Goal: Task Accomplishment & Management: Use online tool/utility

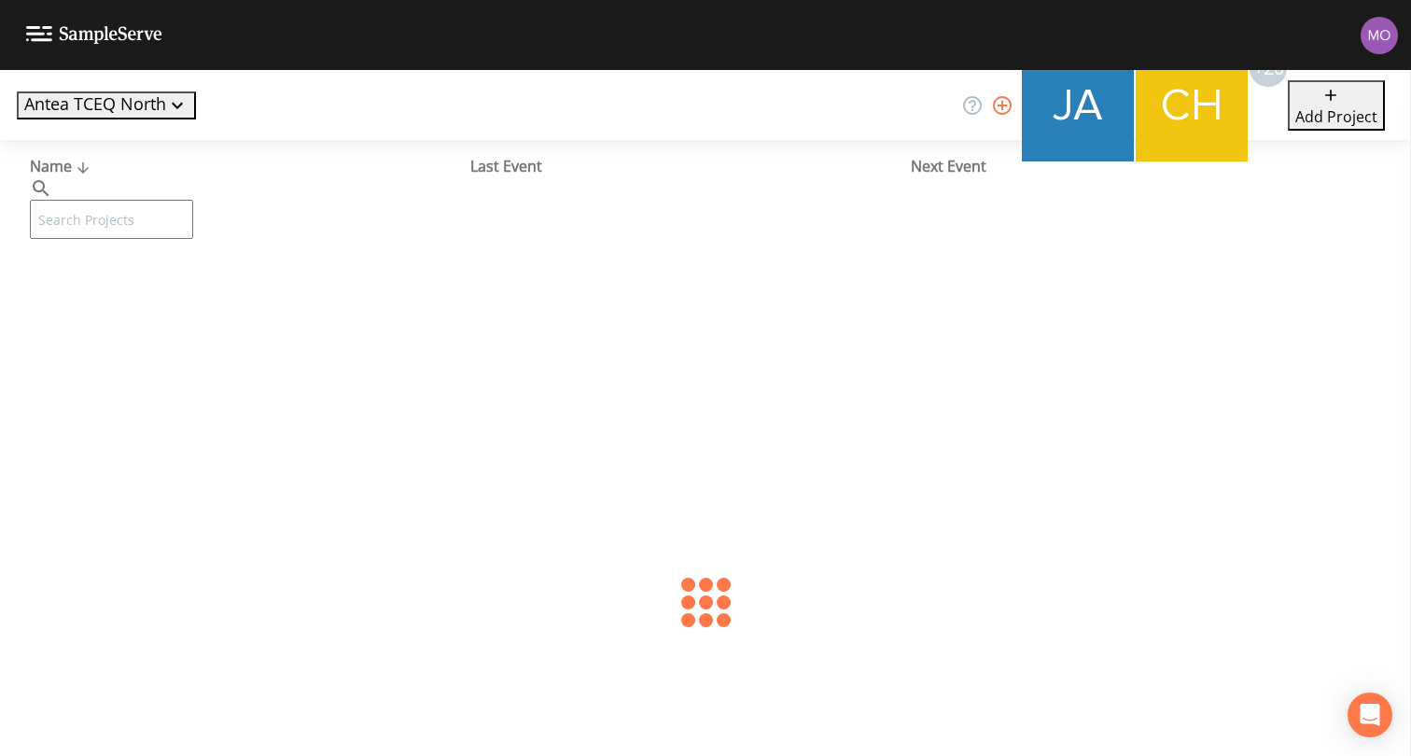
click at [185, 200] on input "text" at bounding box center [111, 219] width 163 height 39
paste input "TX2120102"
type input "TX2120102"
click at [185, 291] on link "SKY RANCH RETREAT CENTER (TX2120102)" at bounding box center [148, 286] width 237 height 21
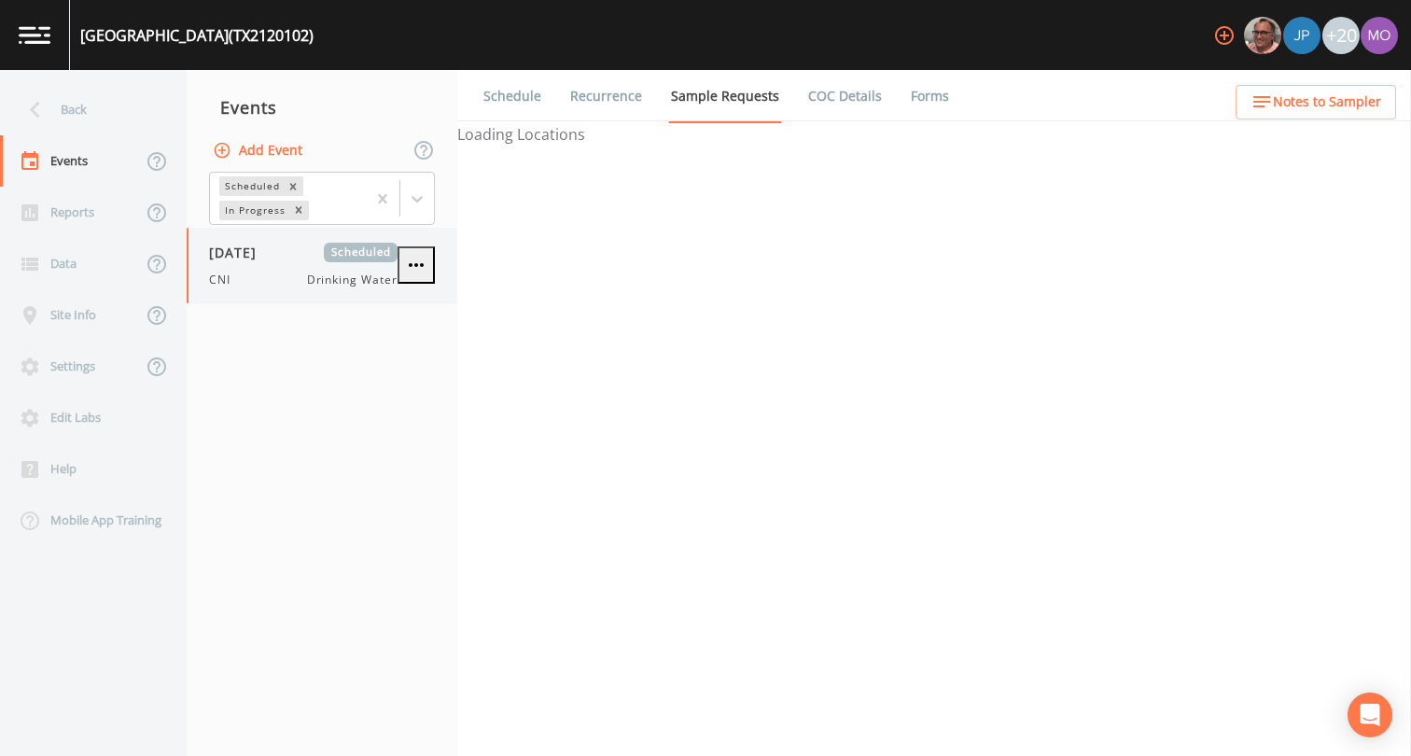
click at [278, 274] on div "CNI Drinking Water" at bounding box center [303, 280] width 189 height 17
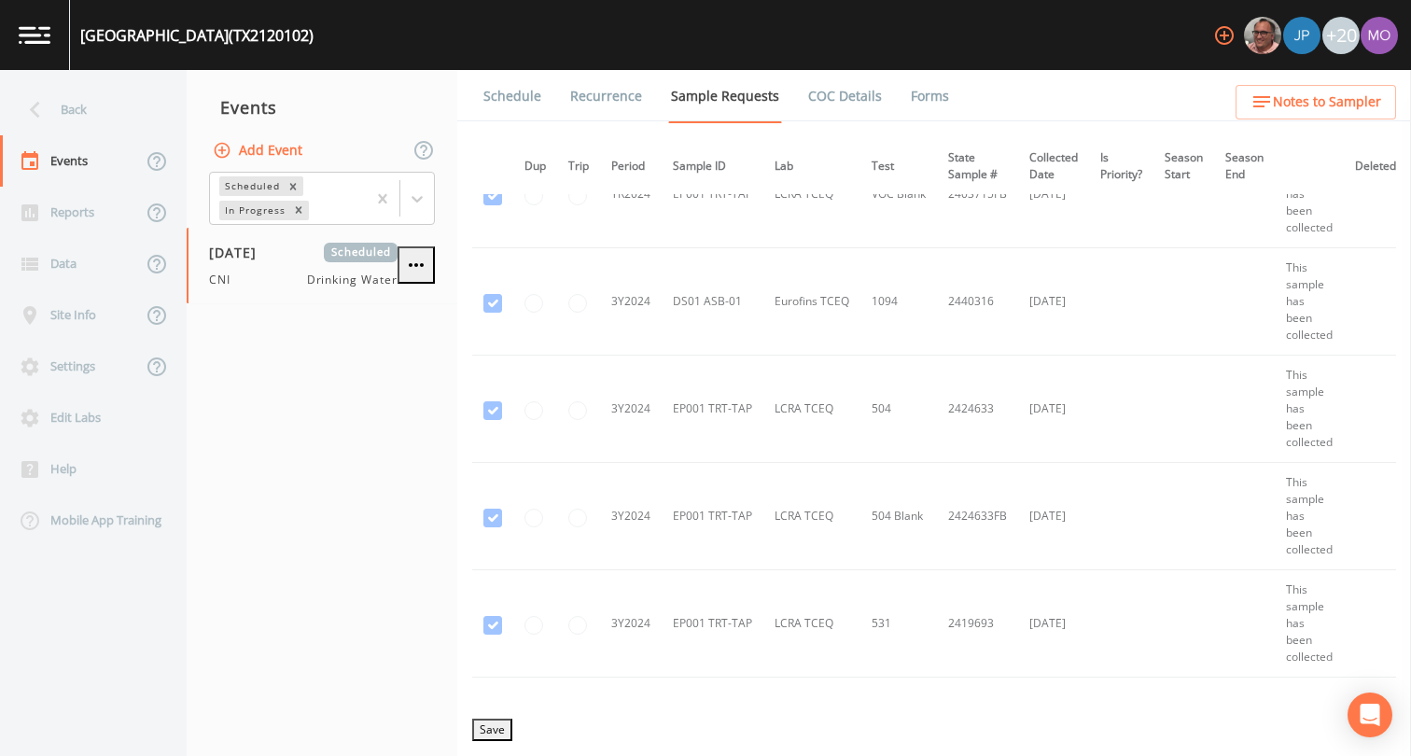
scroll to position [0, 1]
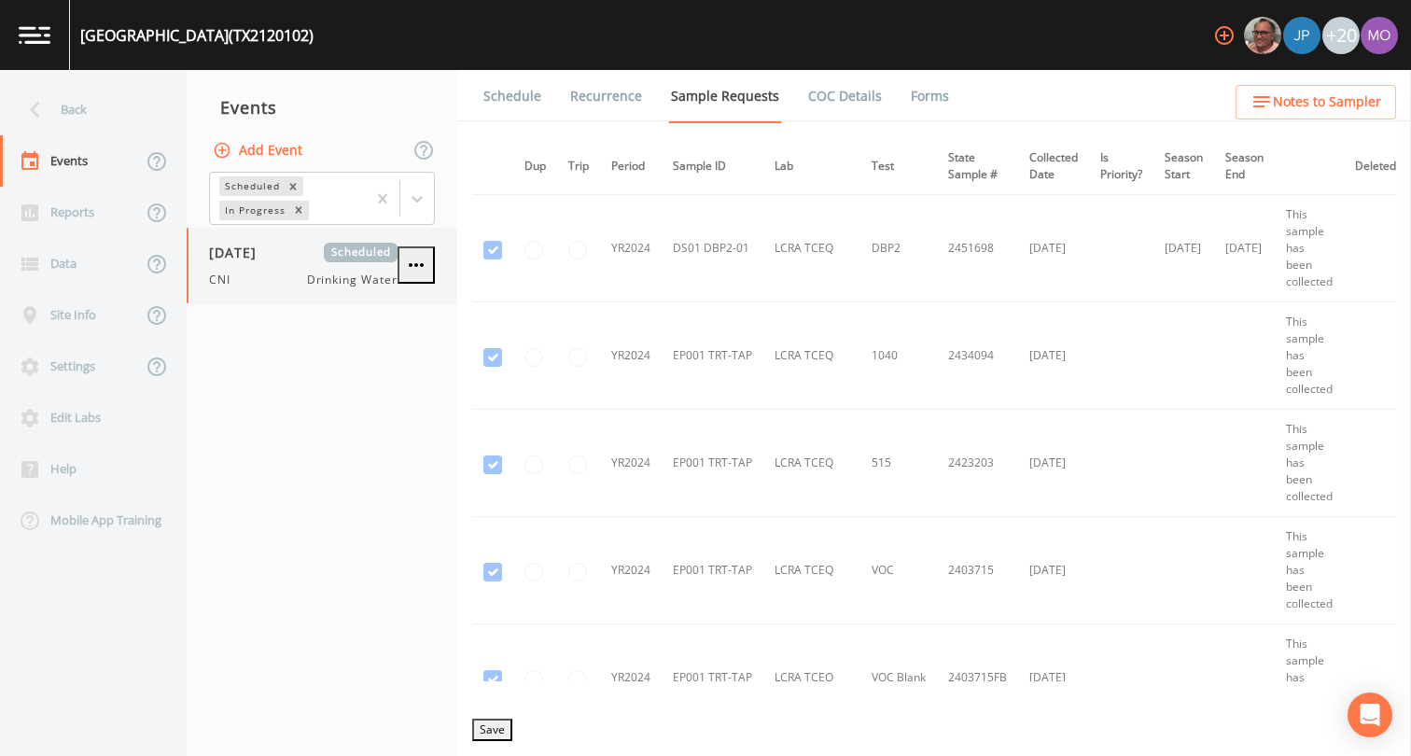
click at [270, 261] on span "[DATE]" at bounding box center [239, 253] width 61 height 20
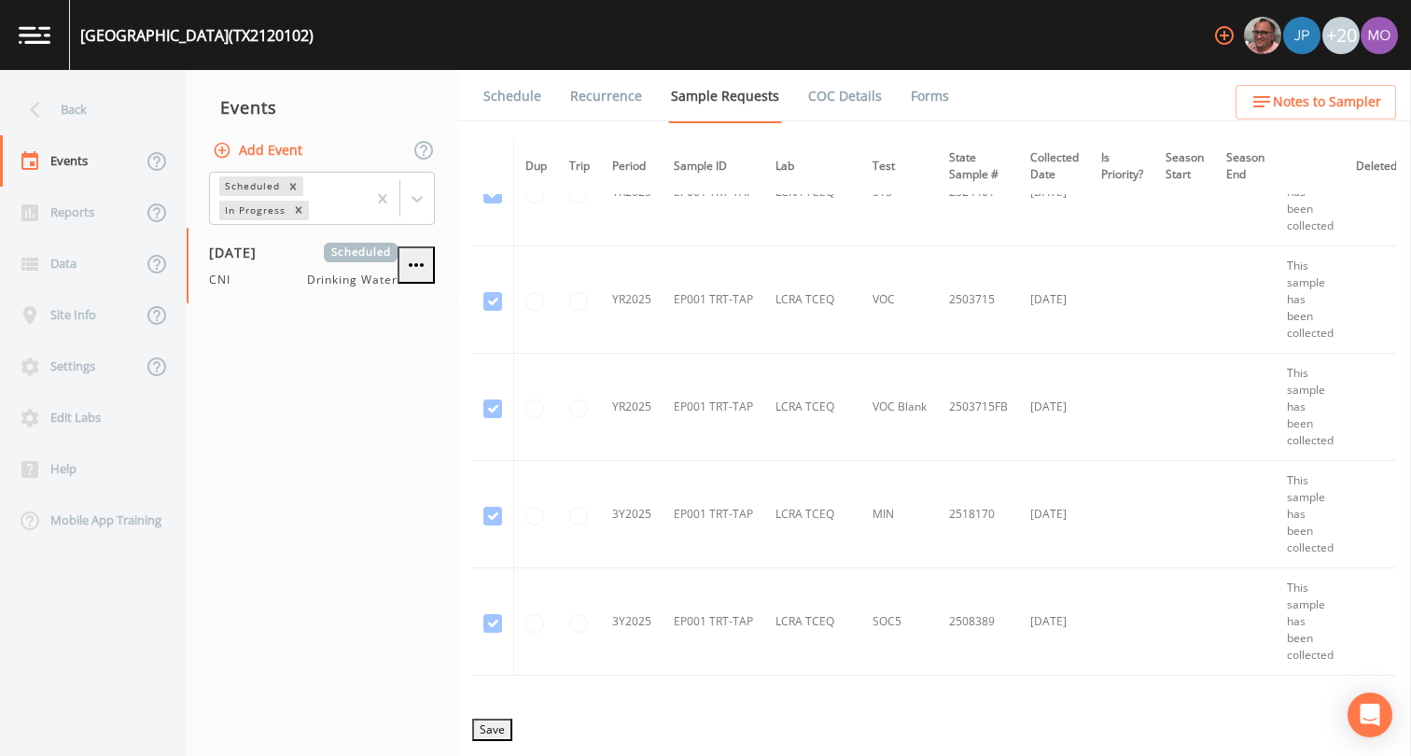
scroll to position [1323, 0]
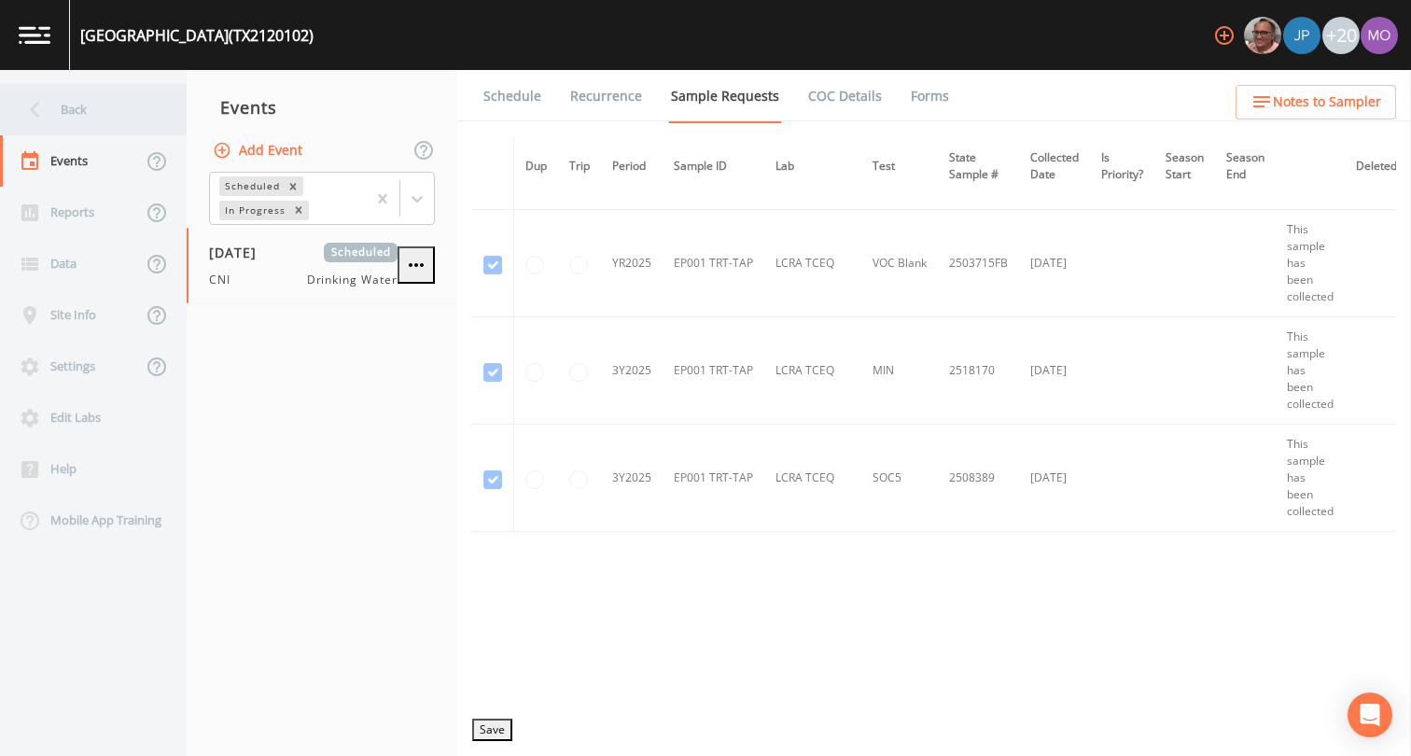
drag, startPoint x: 90, startPoint y: 130, endPoint x: 82, endPoint y: 122, distance: 10.6
click at [82, 122] on div "Back" at bounding box center [84, 109] width 168 height 51
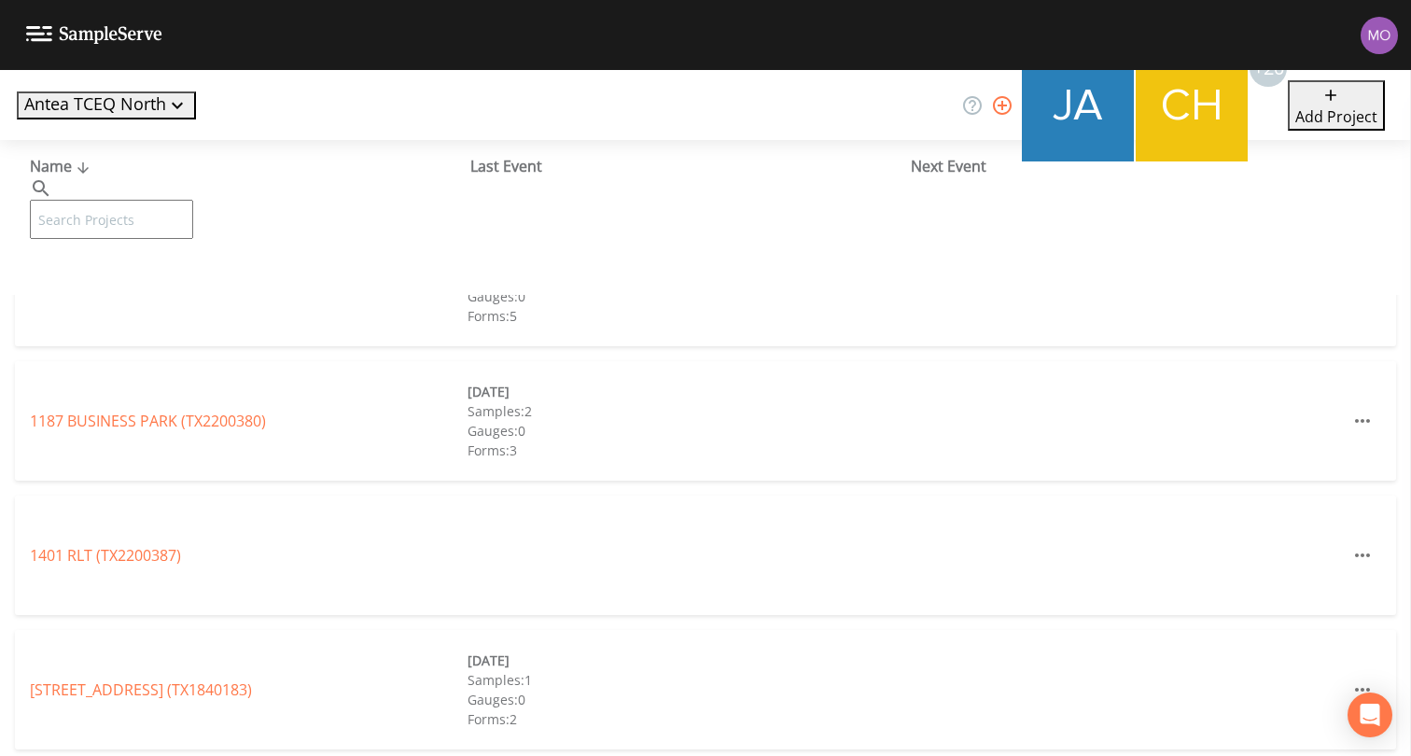
click at [80, 112] on button "Antea TCEQ North" at bounding box center [106, 105] width 179 height 28
click at [206, 755] on div at bounding box center [705, 756] width 1411 height 0
click at [193, 200] on input "text" at bounding box center [111, 219] width 163 height 39
paste input "TX1160018"
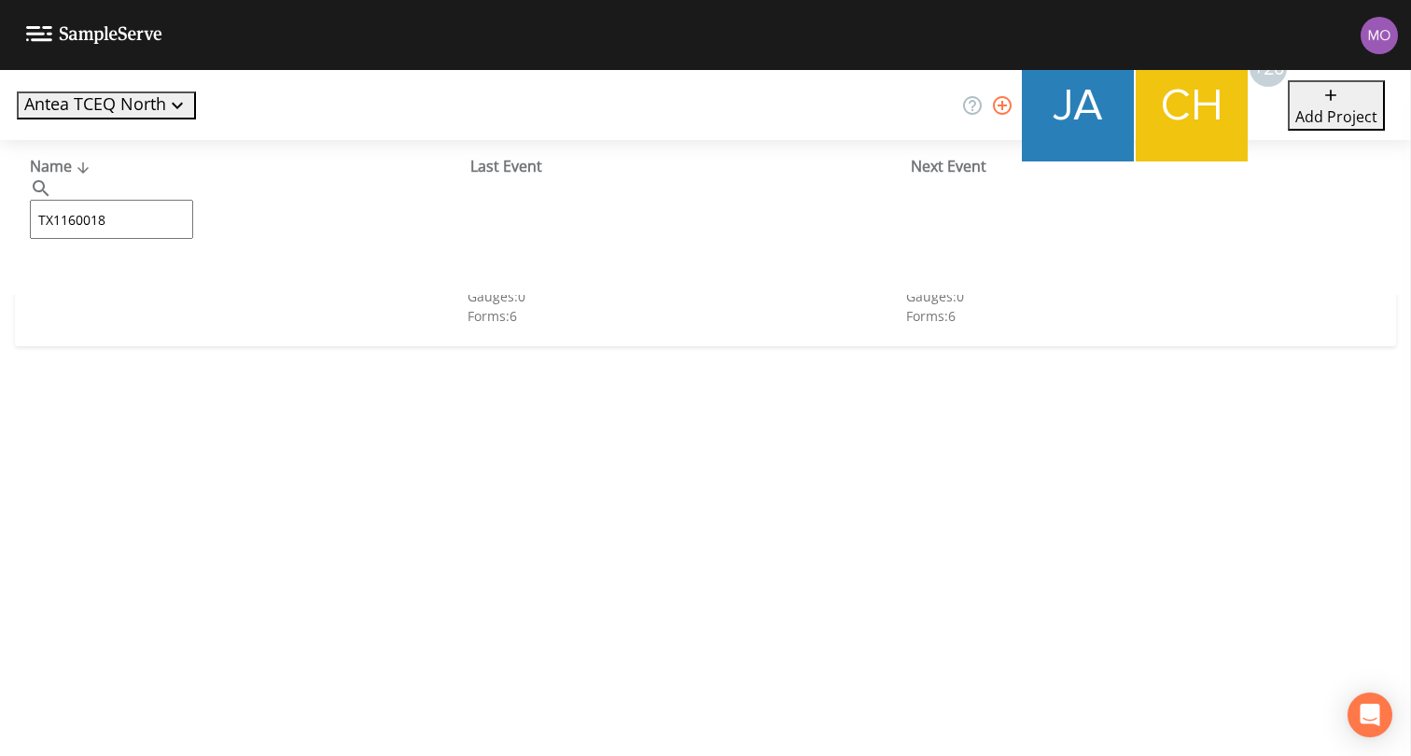
type input "TX1160018"
click at [152, 288] on link "CASH SUD (TX1160018)" at bounding box center [110, 286] width 161 height 21
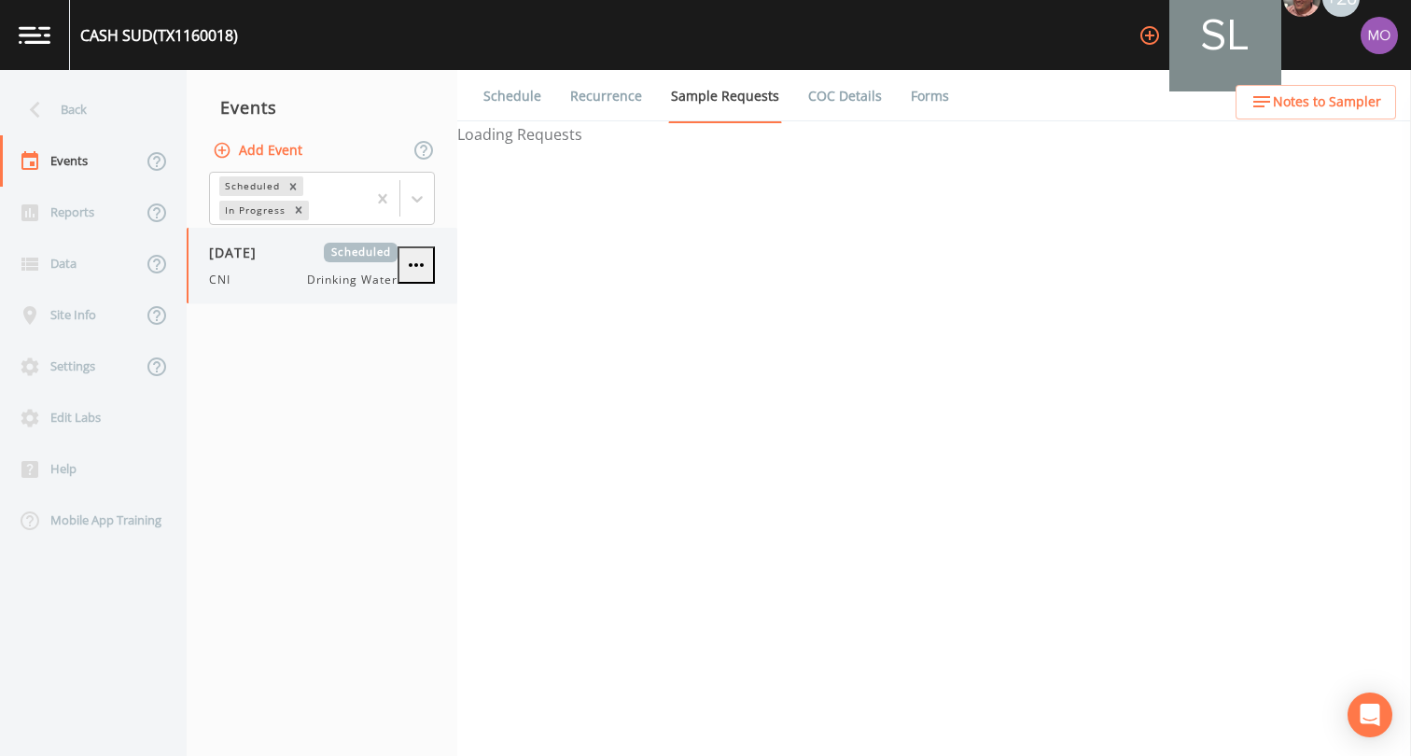
click at [218, 278] on span "CNI" at bounding box center [225, 280] width 33 height 17
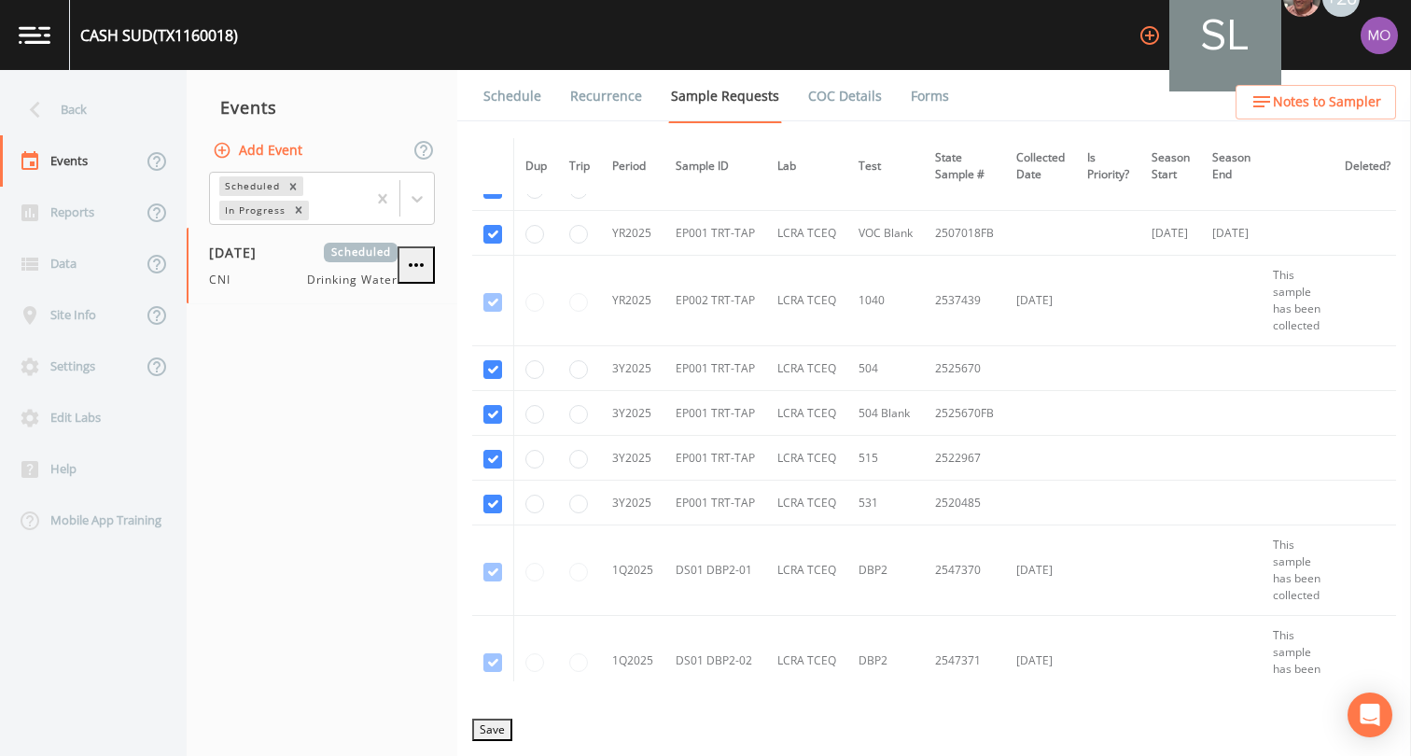
scroll to position [2290, 0]
click at [581, 502] on input "radio" at bounding box center [578, 505] width 19 height 19
radio input "true"
click at [581, 463] on input "radio" at bounding box center [578, 460] width 19 height 19
radio input "true"
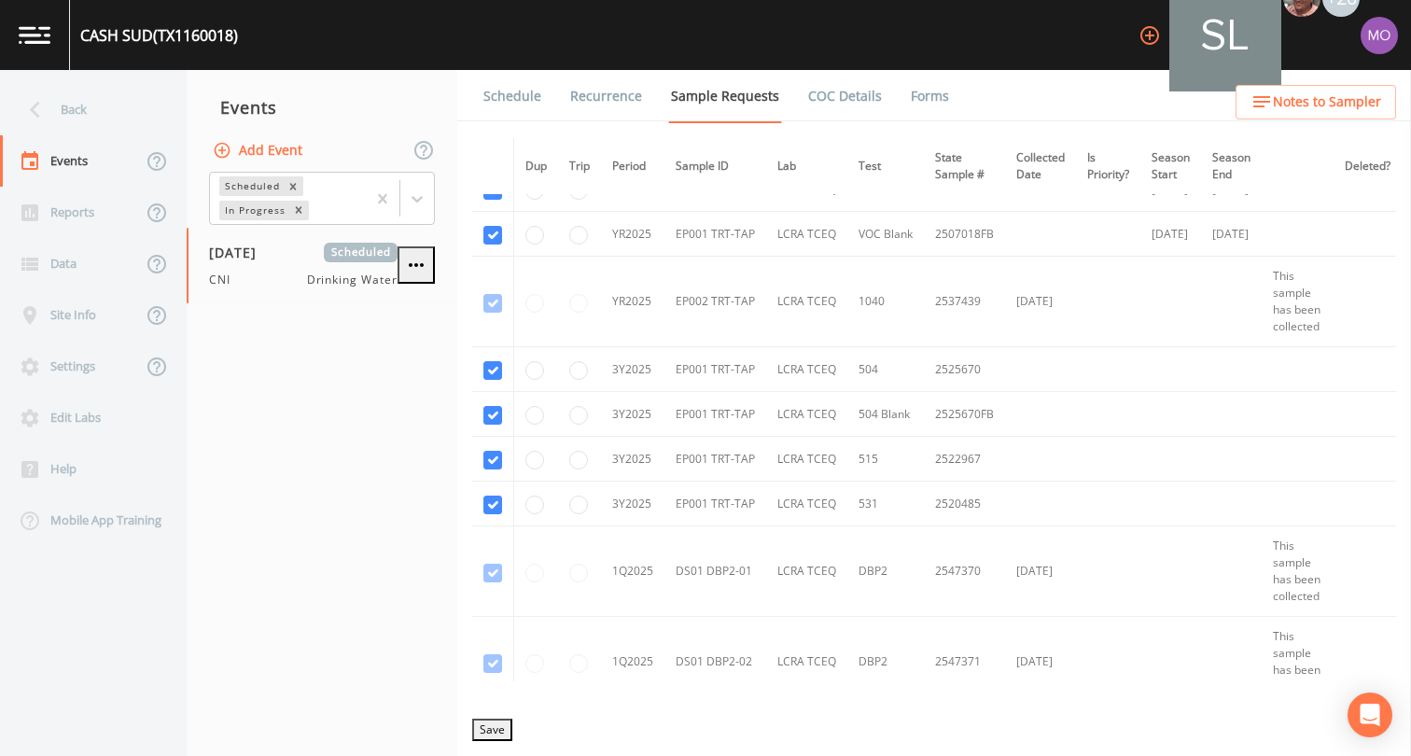
click at [502, 724] on button "Save" at bounding box center [492, 730] width 40 height 22
click at [499, 728] on button "Save" at bounding box center [492, 730] width 40 height 22
click at [513, 101] on link "Schedule" at bounding box center [512, 96] width 63 height 52
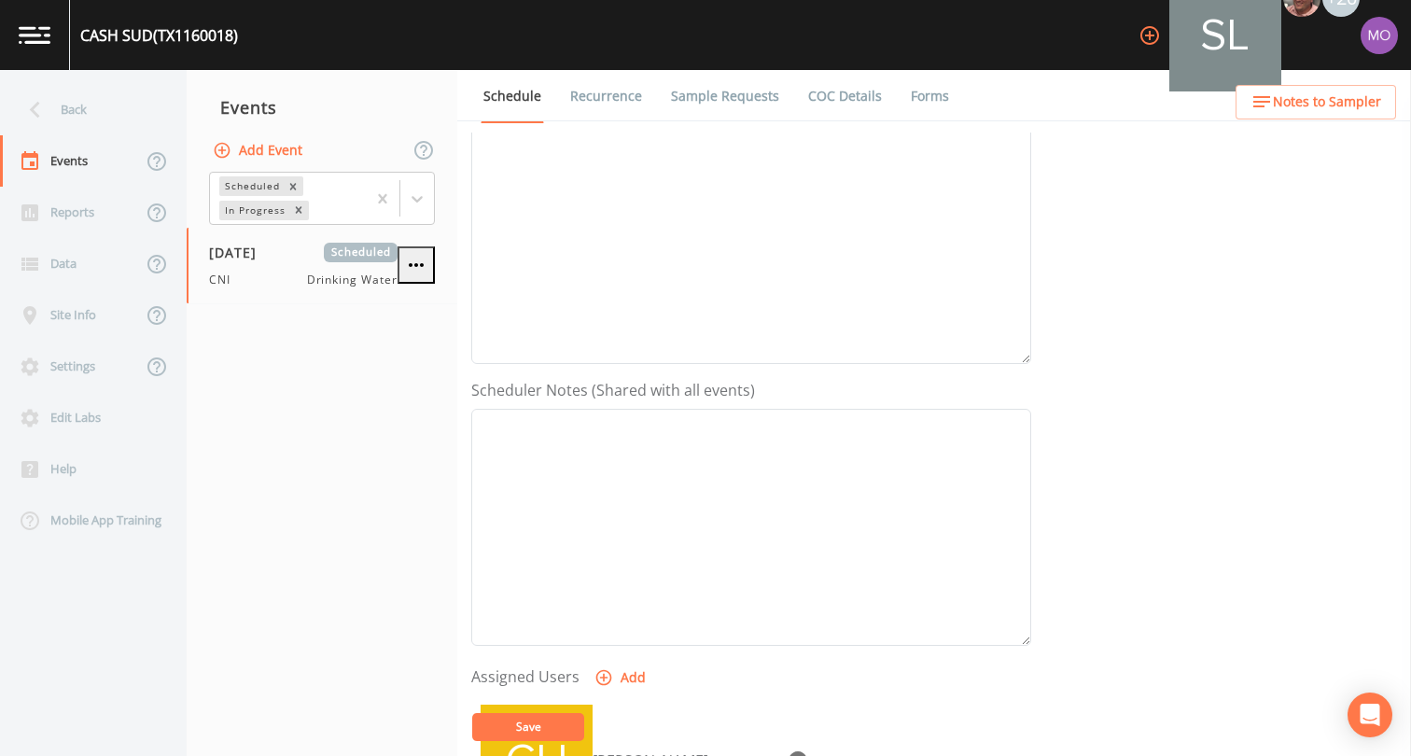
scroll to position [398, 0]
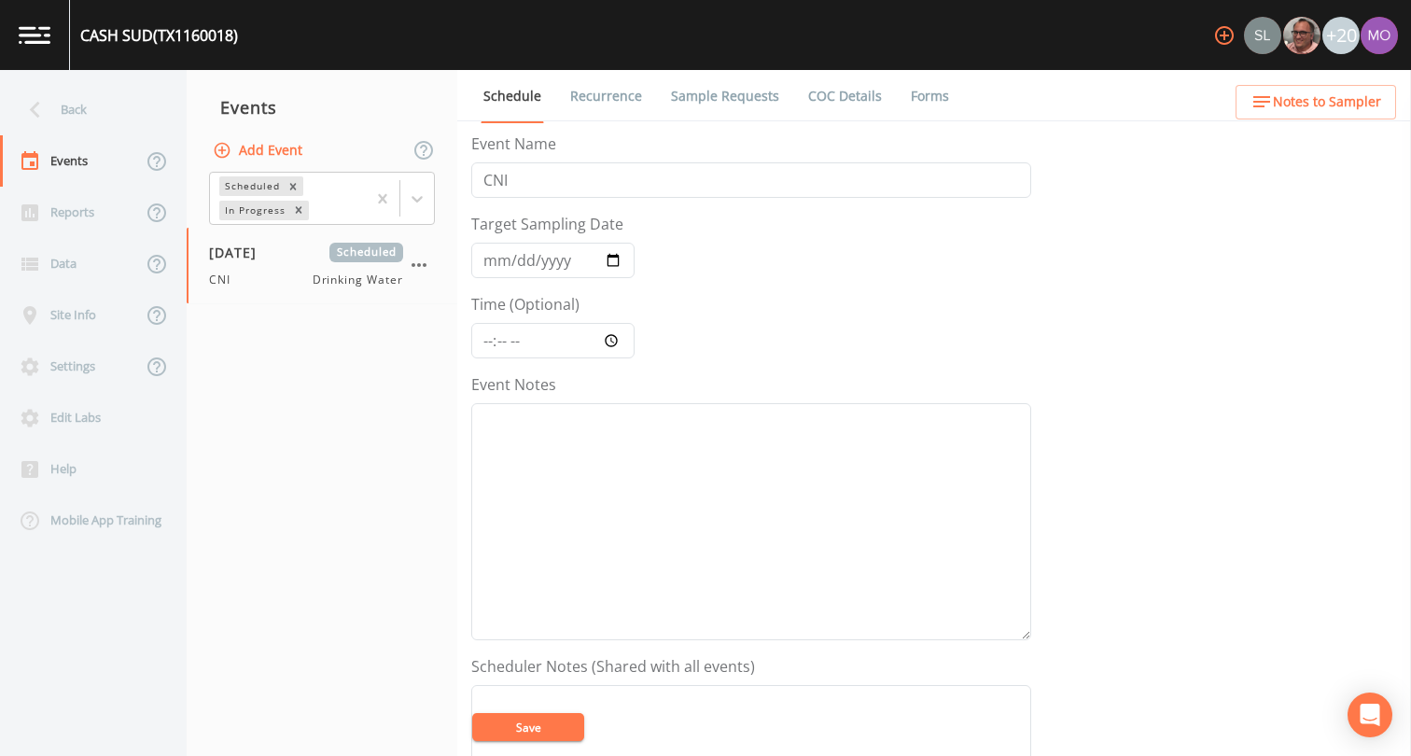
click at [711, 81] on link "Sample Requests" at bounding box center [725, 96] width 114 height 52
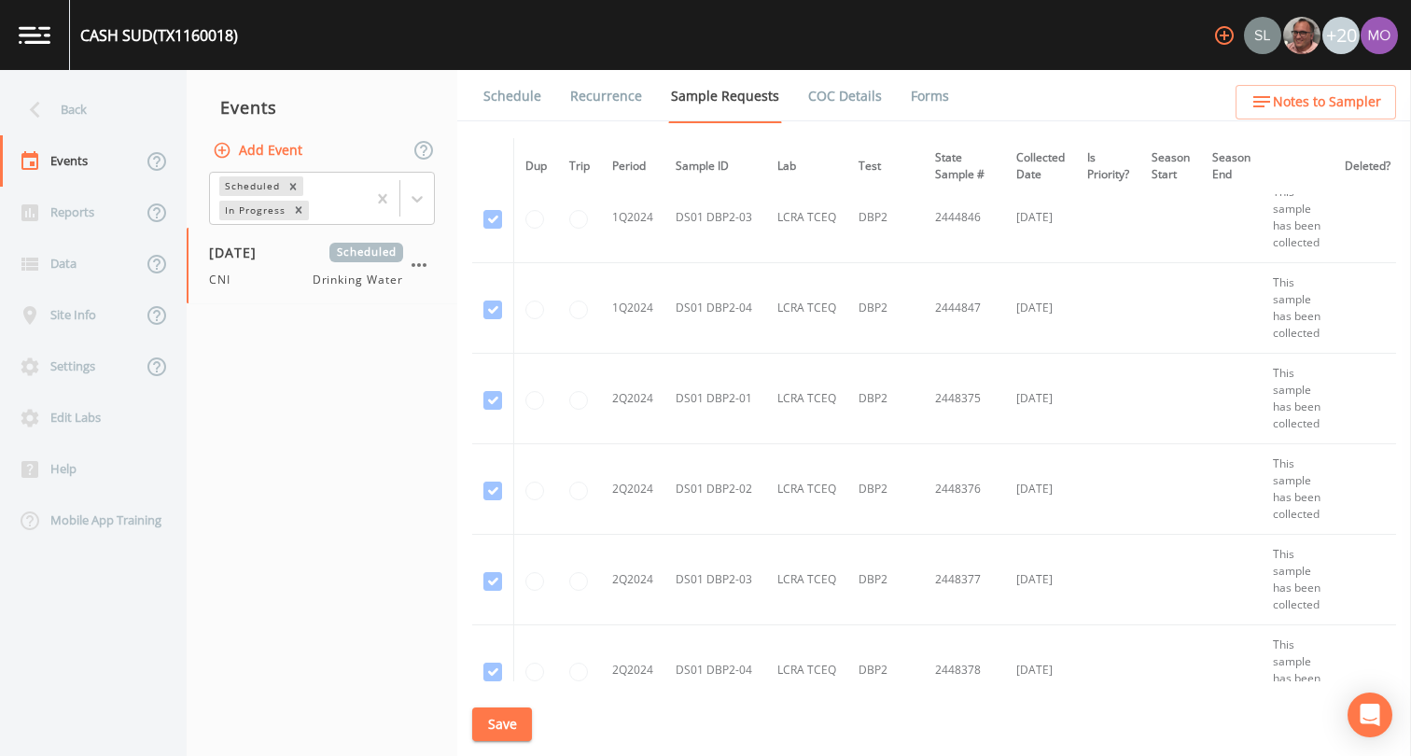
scroll to position [843, 0]
click at [114, 103] on div "Back" at bounding box center [84, 109] width 168 height 51
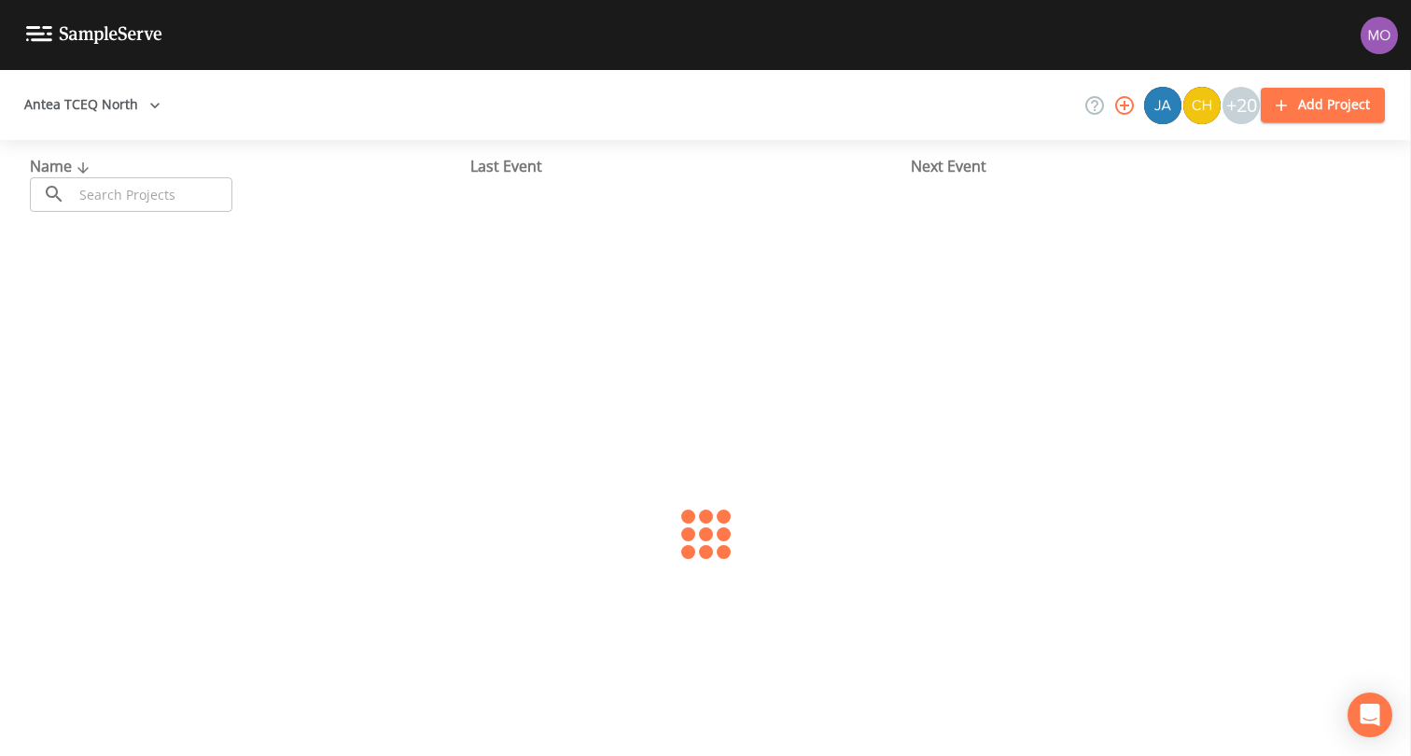
click at [154, 195] on input "text" at bounding box center [153, 194] width 160 height 35
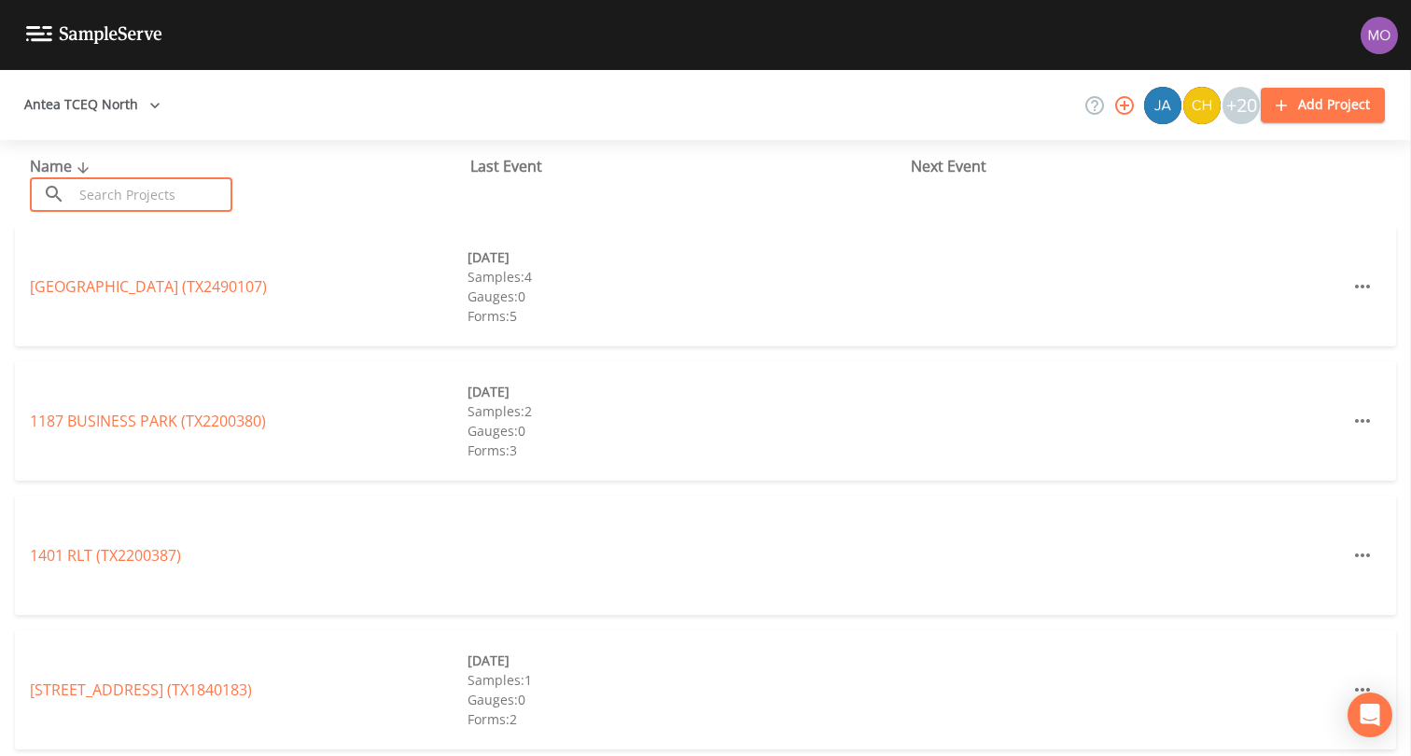
paste input "TX2500002"
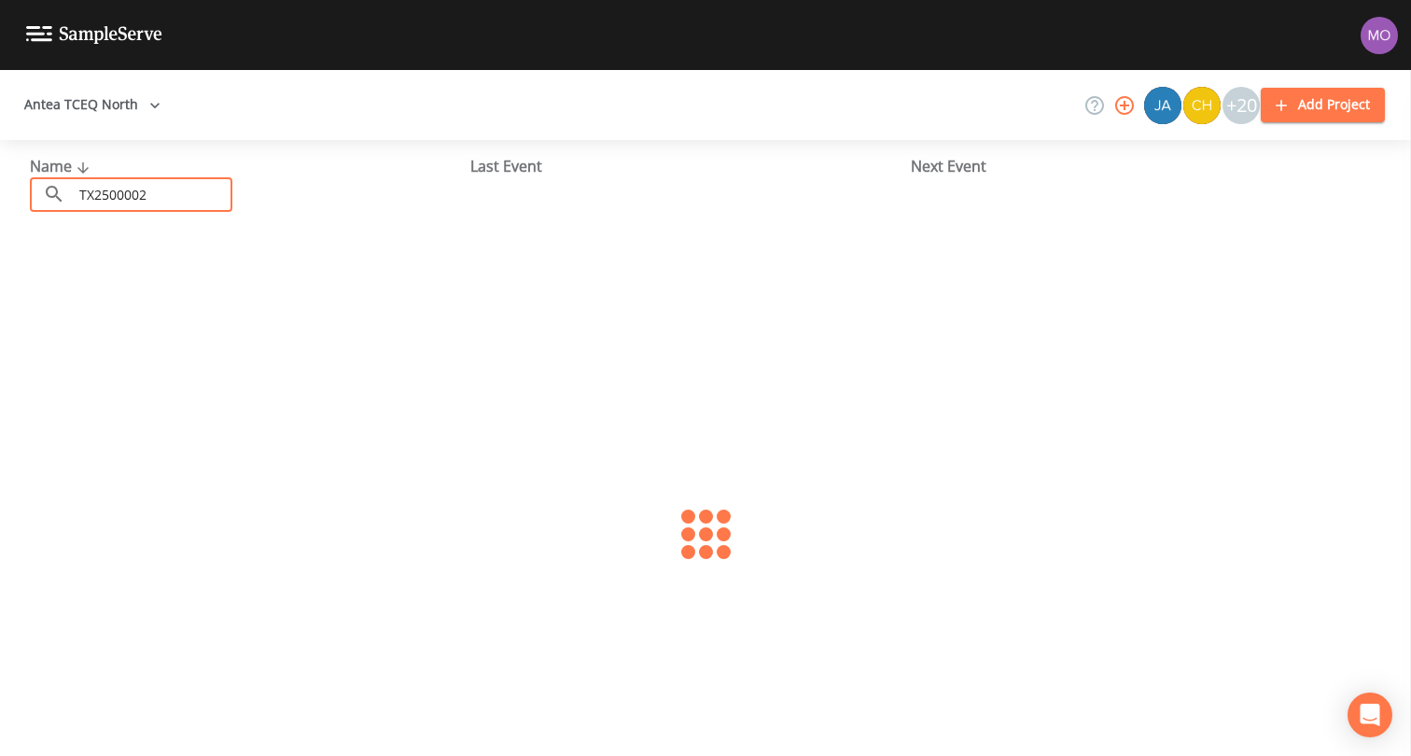
type input "TX2500002"
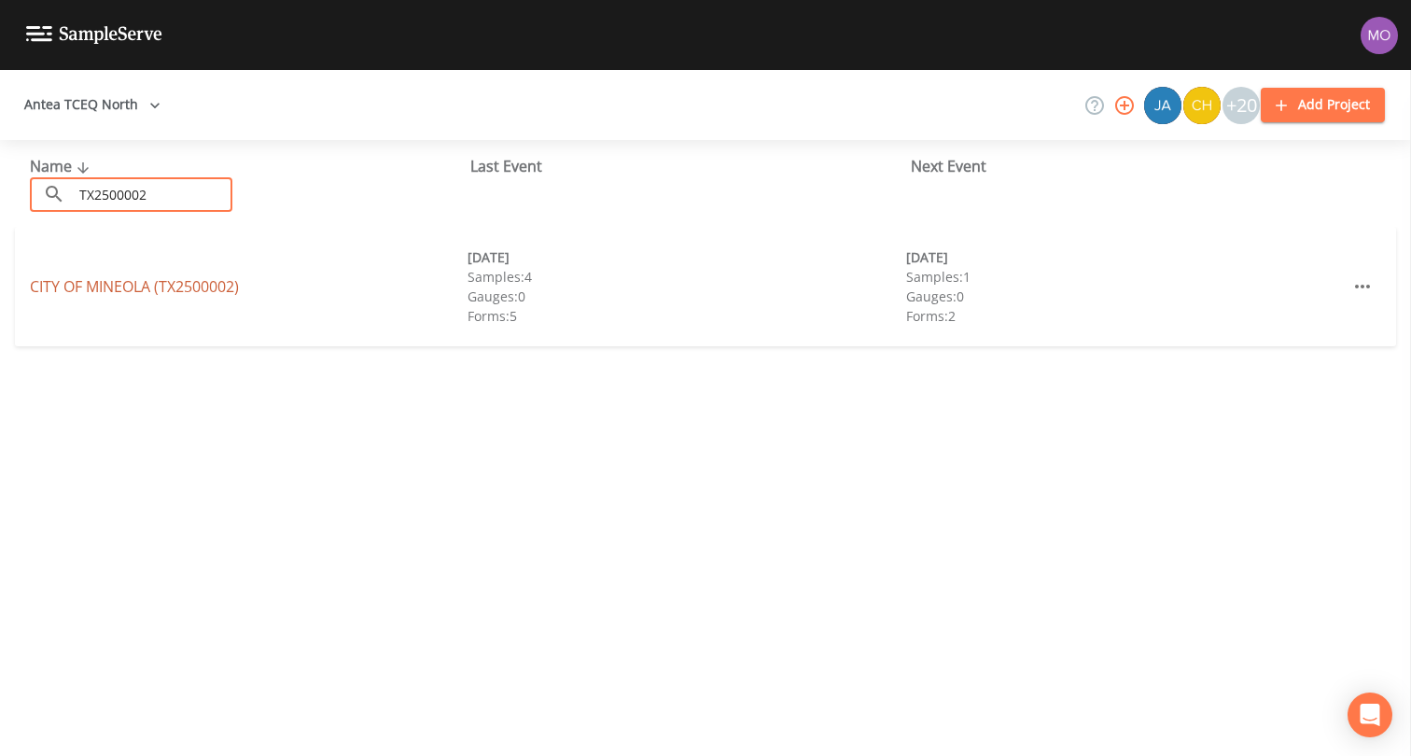
click at [175, 285] on link "CITY OF MINEOLA (TX2500002)" at bounding box center [134, 286] width 209 height 21
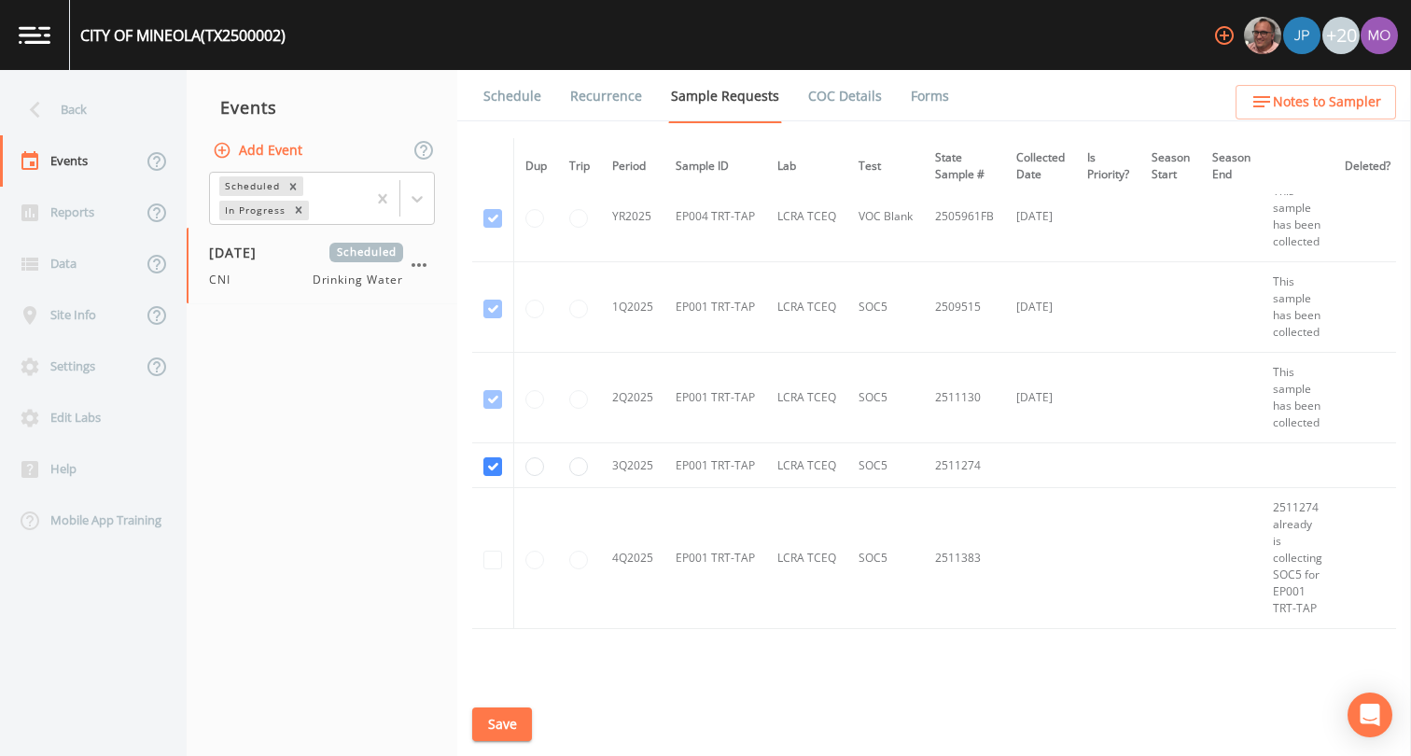
scroll to position [3328, 0]
click at [575, 470] on input "radio" at bounding box center [578, 464] width 19 height 19
radio input "true"
click at [493, 718] on button "Save" at bounding box center [502, 724] width 60 height 35
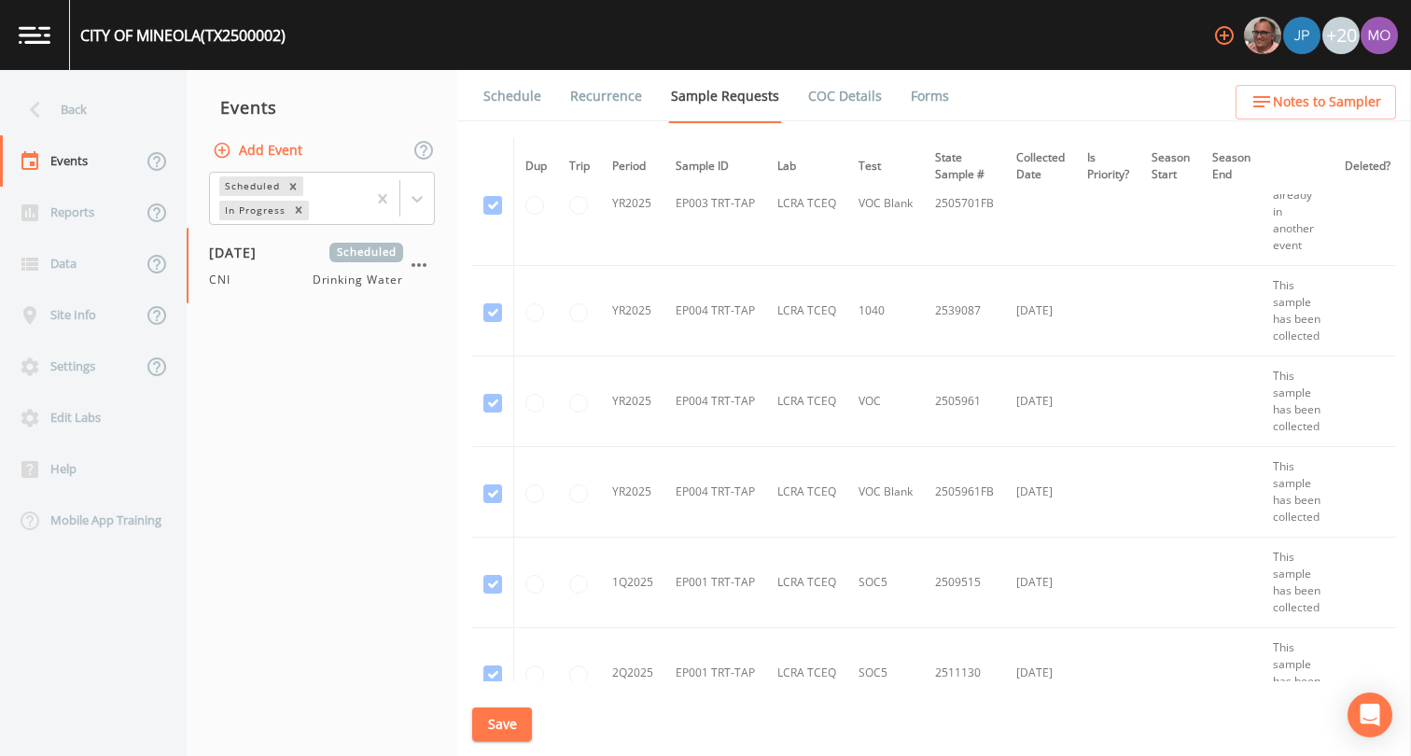
scroll to position [3428, 0]
